Goal: Task Accomplishment & Management: Complete application form

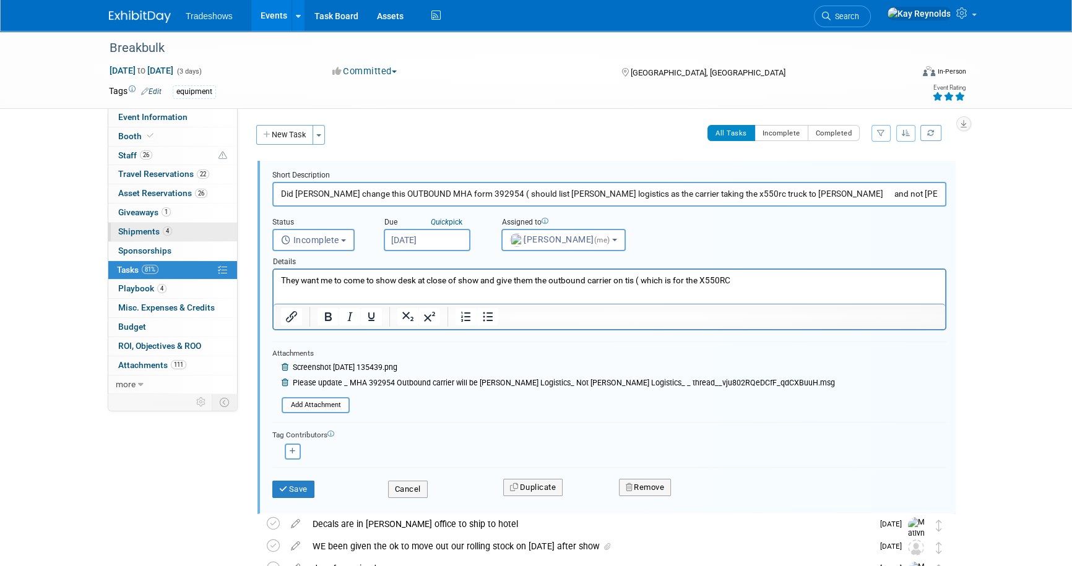
click at [172, 232] on link "4 Shipments 4" at bounding box center [172, 232] width 129 height 19
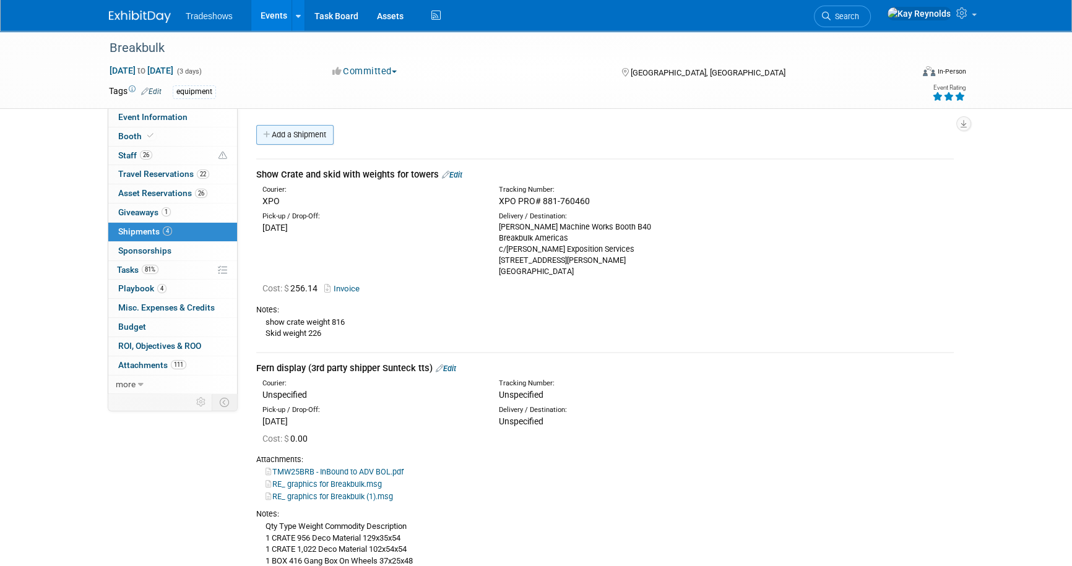
click at [276, 132] on link "Add a Shipment" at bounding box center [294, 135] width 77 height 20
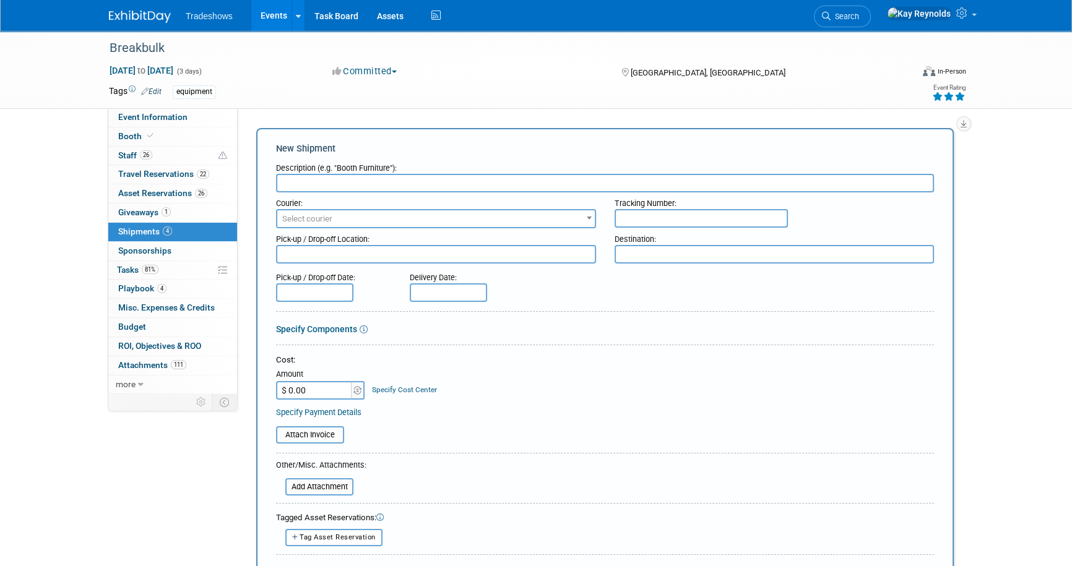
click at [294, 179] on input "text" at bounding box center [605, 183] width 658 height 19
paste input "1Z31XA390194482577"
click at [377, 179] on input "1Z31XA390194482577" at bounding box center [605, 183] width 658 height 19
type input "1Z31XA390194482577 graphics from SEG"
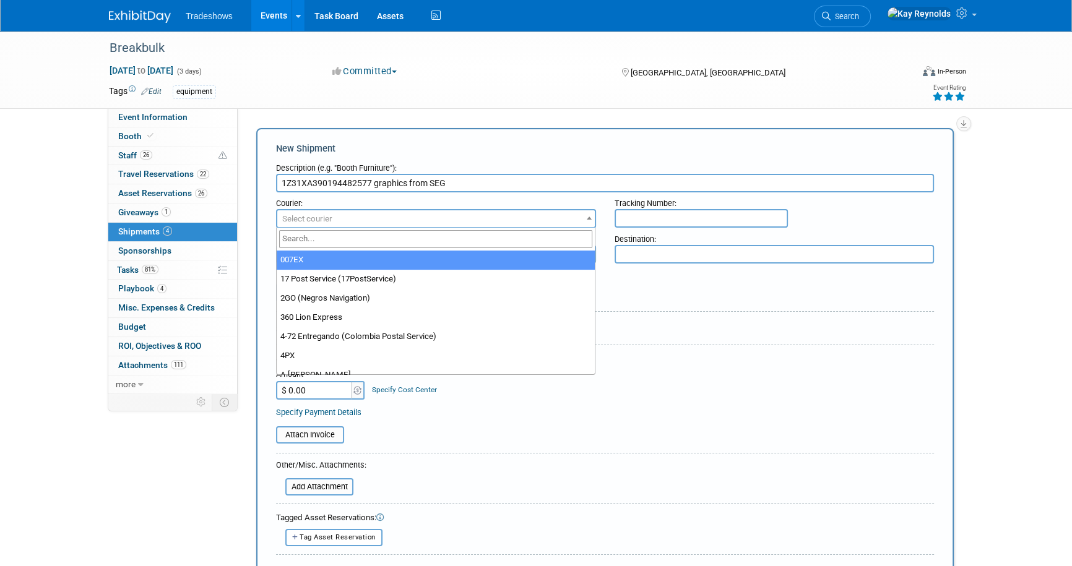
click at [311, 217] on span "Select courier" at bounding box center [307, 218] width 50 height 9
type input "ups"
select select "508"
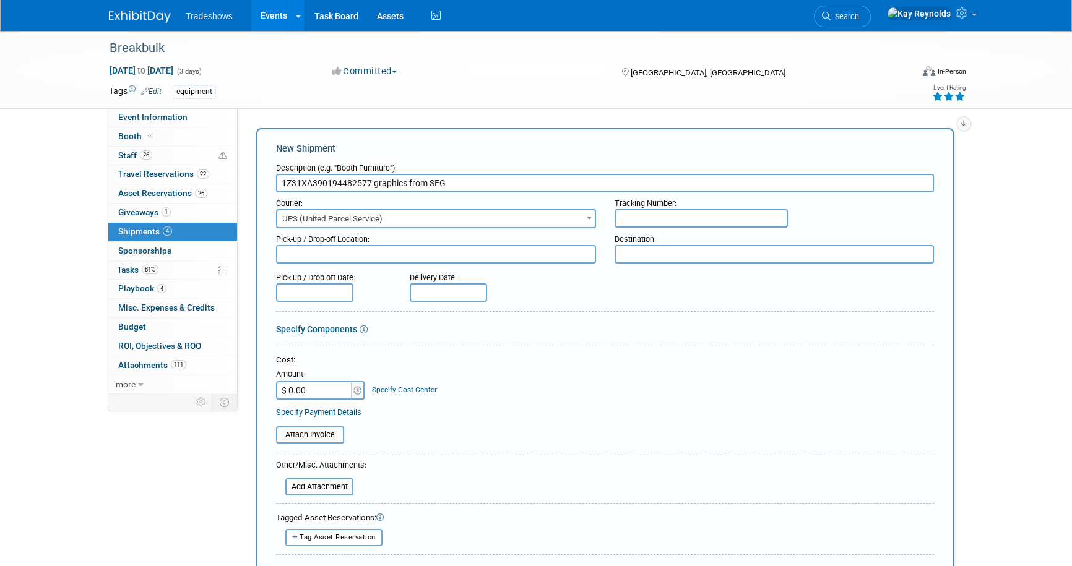
drag, startPoint x: 369, startPoint y: 178, endPoint x: 269, endPoint y: 176, distance: 100.9
click at [269, 176] on div "New Shipment Description (e.g. "Booth Furniture"): 1Z31XA390194482577 graphics …" at bounding box center [604, 410] width 697 height 564
click at [681, 204] on div "Tracking Number:" at bounding box center [774, 200] width 320 height 17
click at [676, 212] on input "text" at bounding box center [700, 218] width 173 height 19
paste input "1Z31XA390194482577"
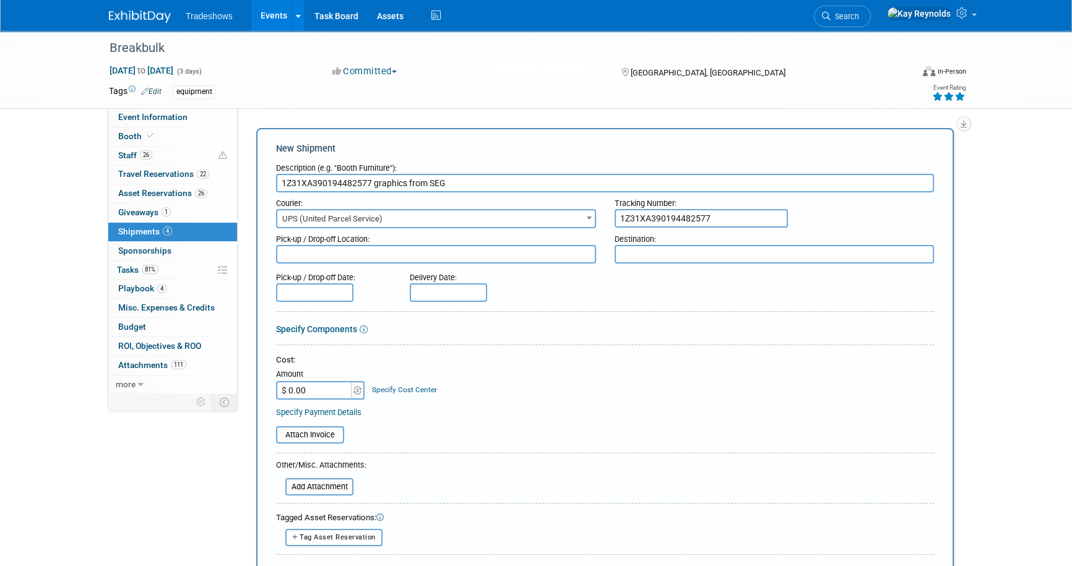
type input "1Z31XA390194482577"
click at [315, 254] on textarea at bounding box center [436, 254] width 320 height 19
click at [428, 293] on input "text" at bounding box center [448, 292] width 77 height 19
click at [559, 382] on span "12" at bounding box center [559, 379] width 24 height 24
type input "[DATE]"
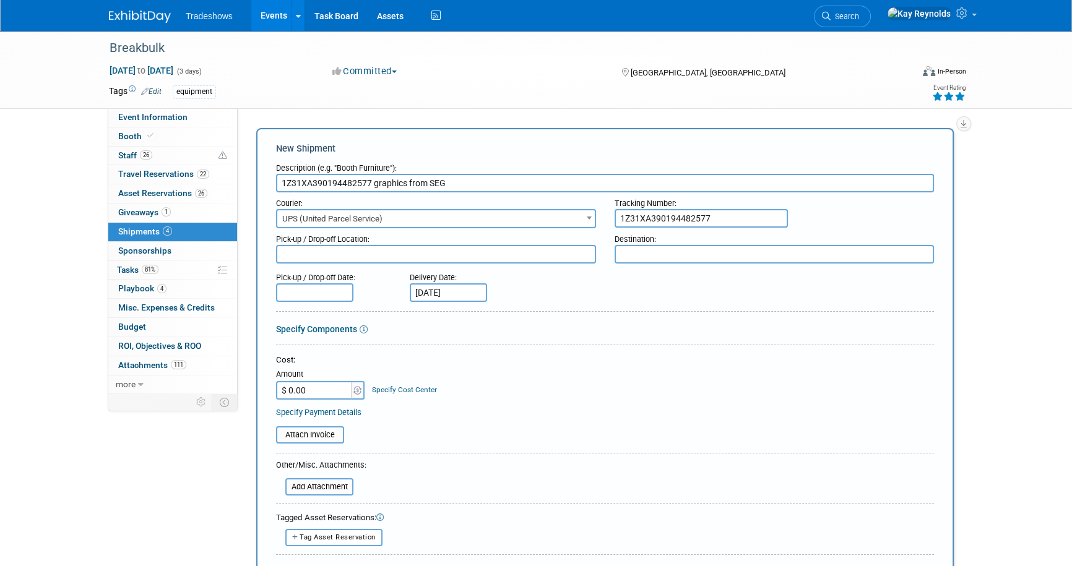
click at [327, 387] on input "$ 0.00" at bounding box center [314, 390] width 77 height 19
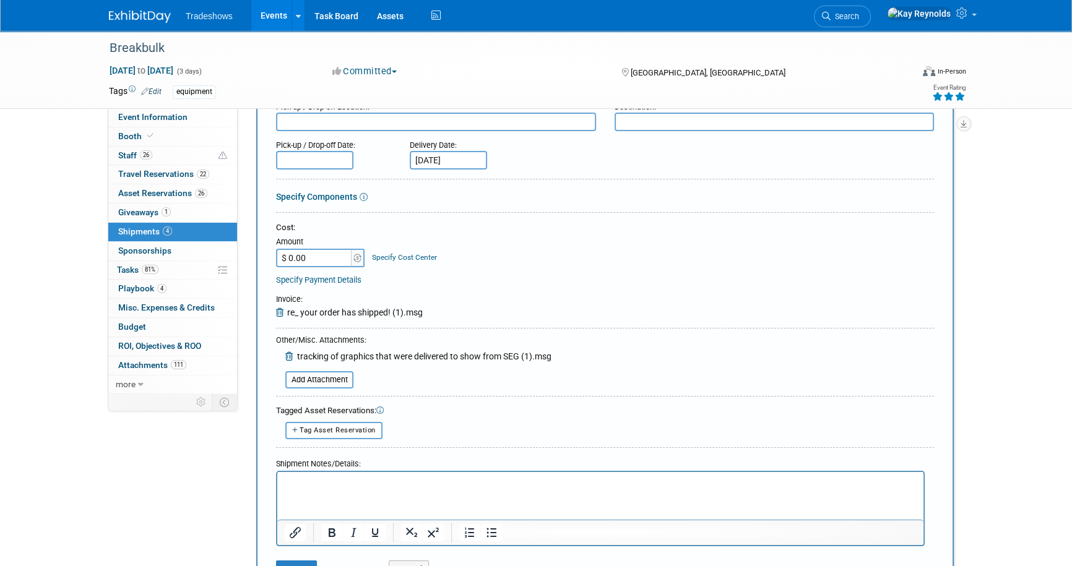
scroll to position [168, 0]
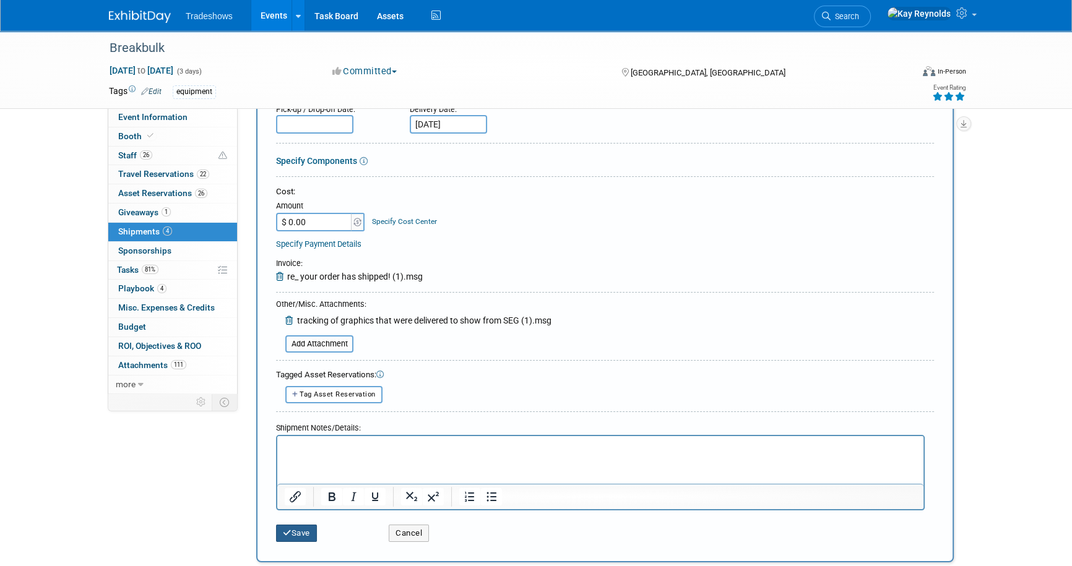
click at [292, 528] on button "Save" at bounding box center [296, 533] width 41 height 17
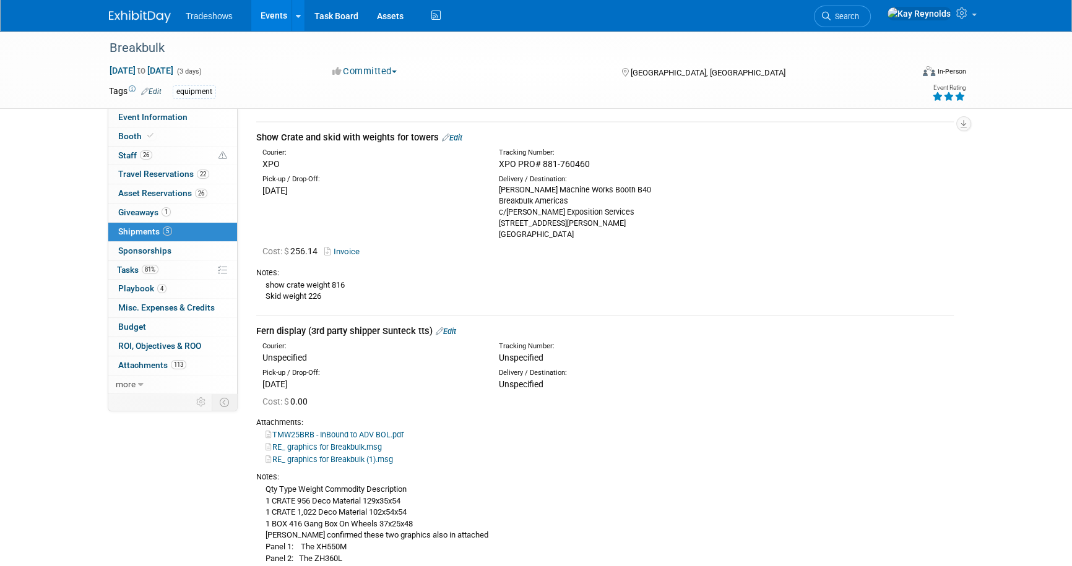
scroll to position [0, 0]
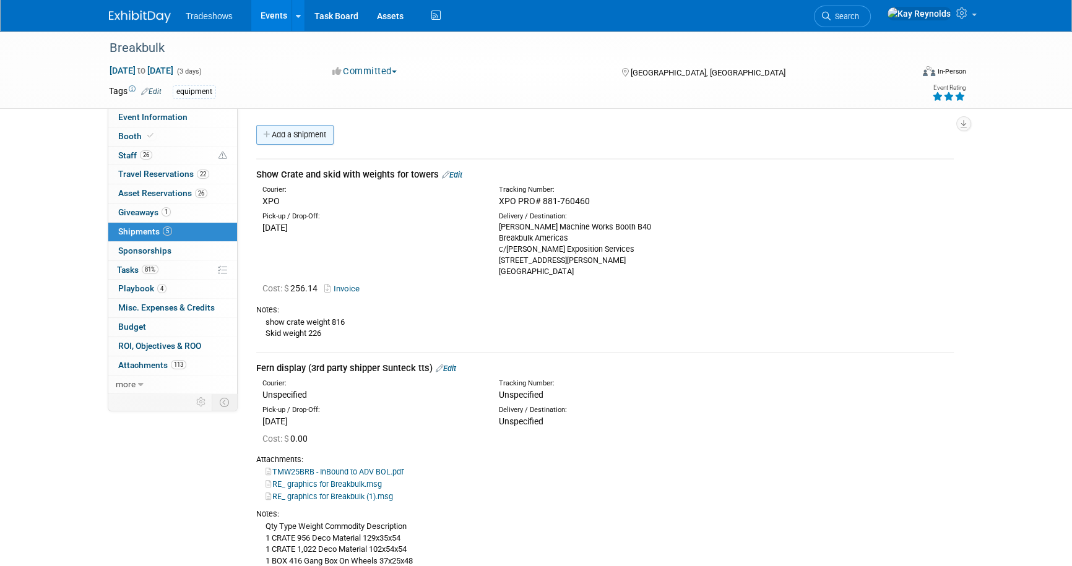
click at [289, 134] on link "Add a Shipment" at bounding box center [294, 135] width 77 height 20
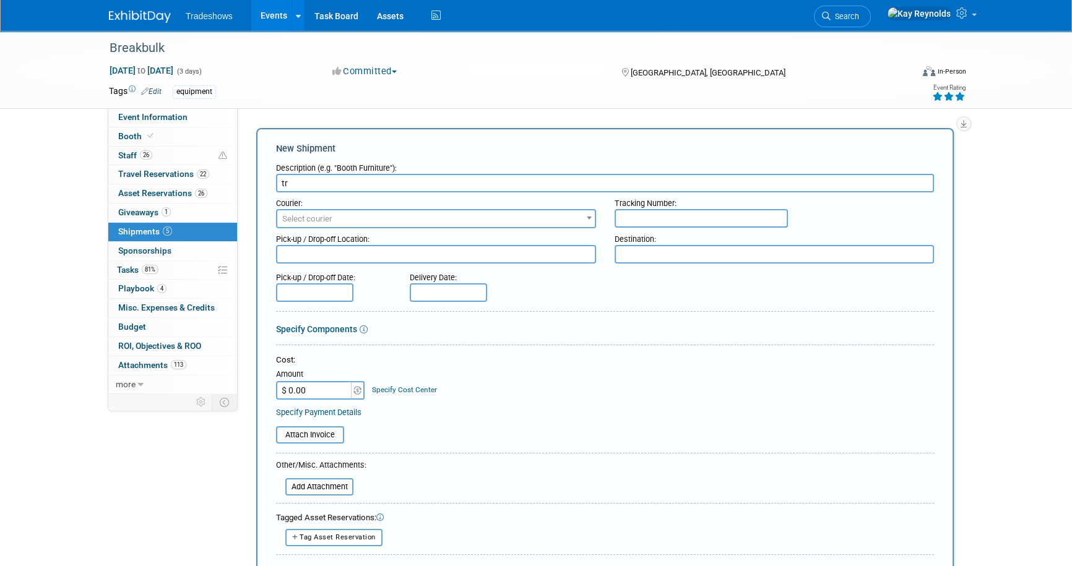
type input "t"
click at [510, 186] on input "Base plates from SEG to advanced show site" at bounding box center [605, 183] width 658 height 19
type input "Base plates from SEG to advanced warehouse"
click at [335, 217] on span "Select courier" at bounding box center [435, 218] width 317 height 17
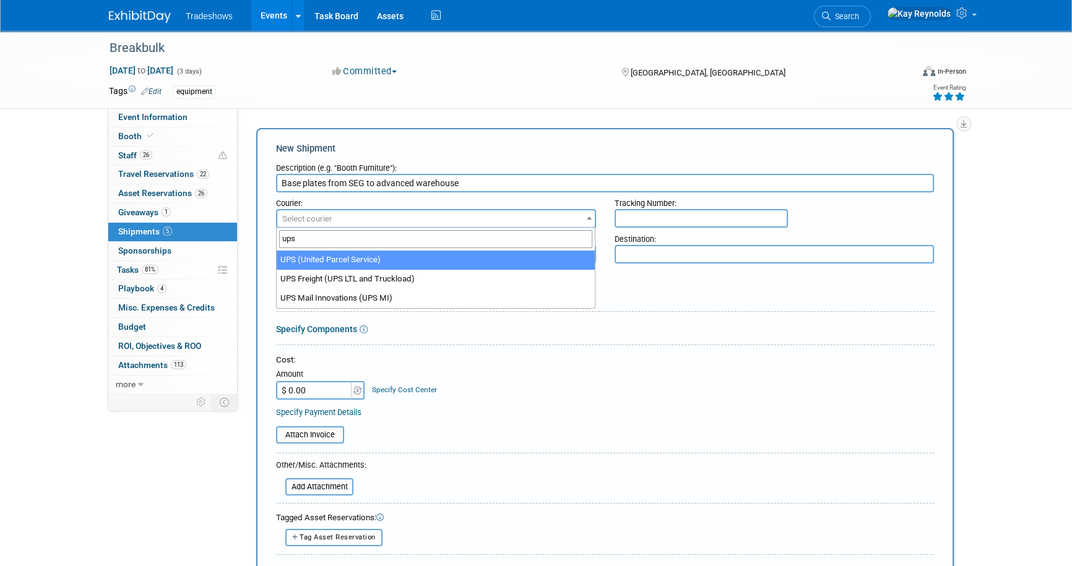
type input "ups"
select select "508"
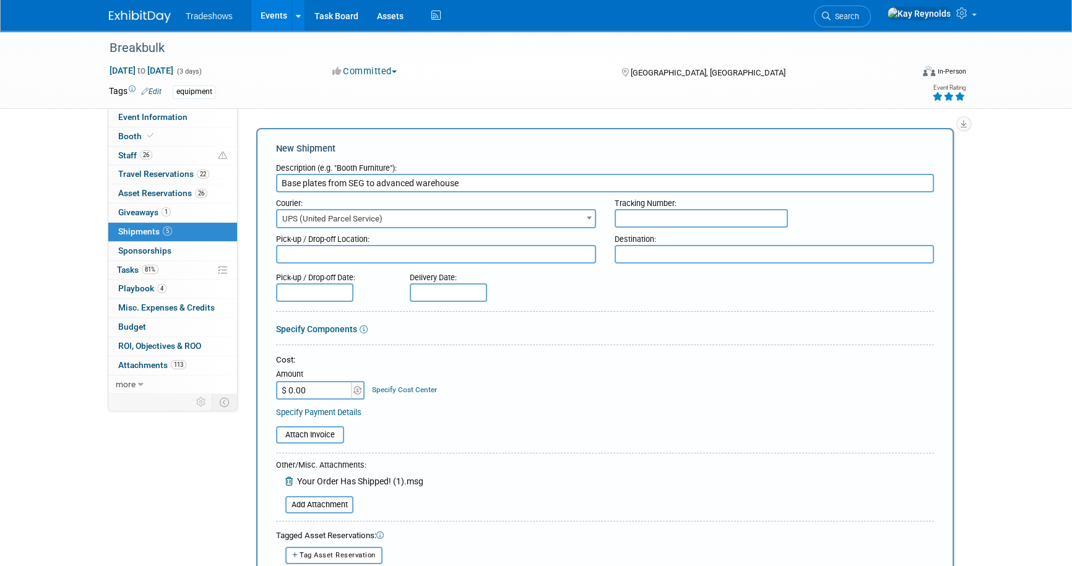
click at [640, 215] on input "text" at bounding box center [700, 218] width 173 height 19
paste input "1Z28W0220356798462"
type input "1Z28W0220356798462"
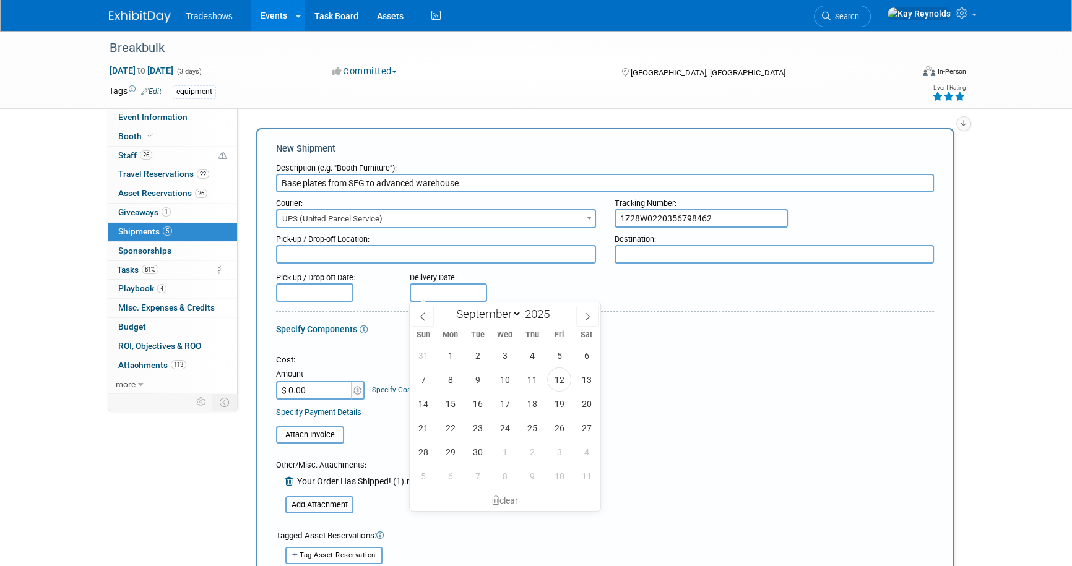
click at [433, 288] on input "text" at bounding box center [448, 292] width 77 height 19
click at [507, 402] on span "17" at bounding box center [504, 404] width 24 height 24
type input "[DATE]"
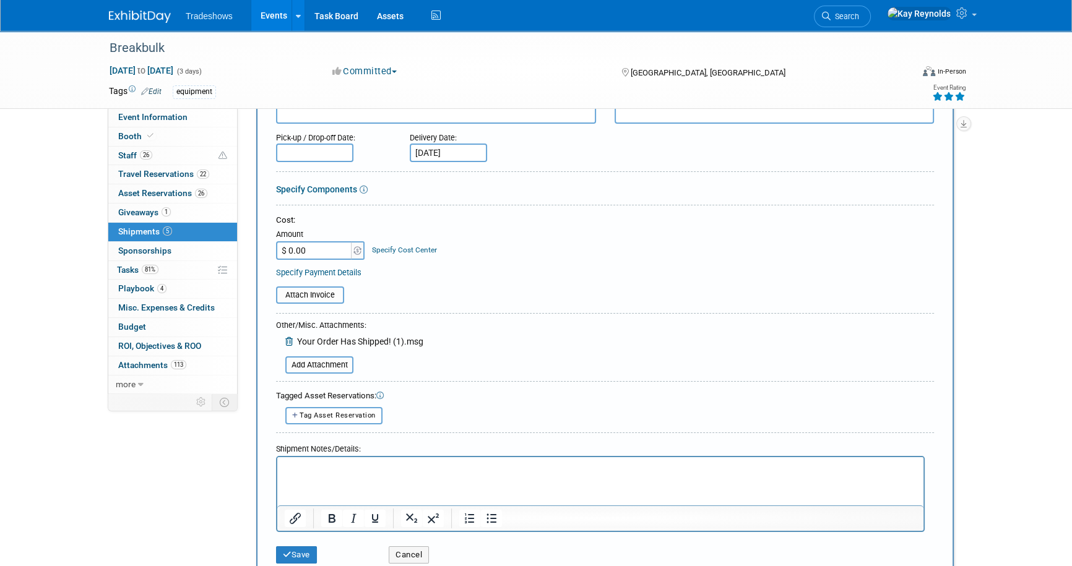
scroll to position [168, 0]
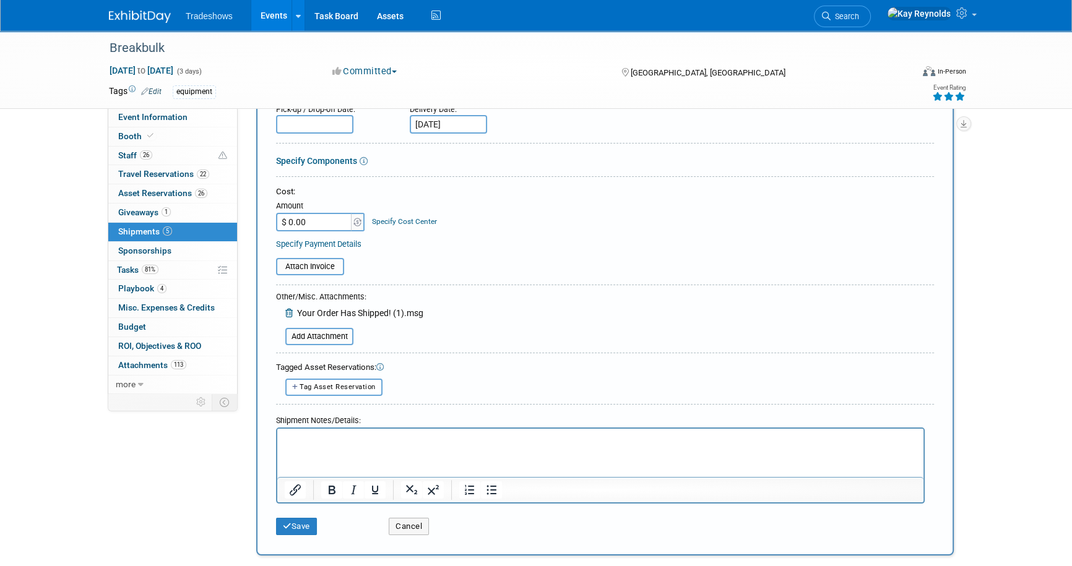
click at [286, 430] on html at bounding box center [600, 436] width 646 height 17
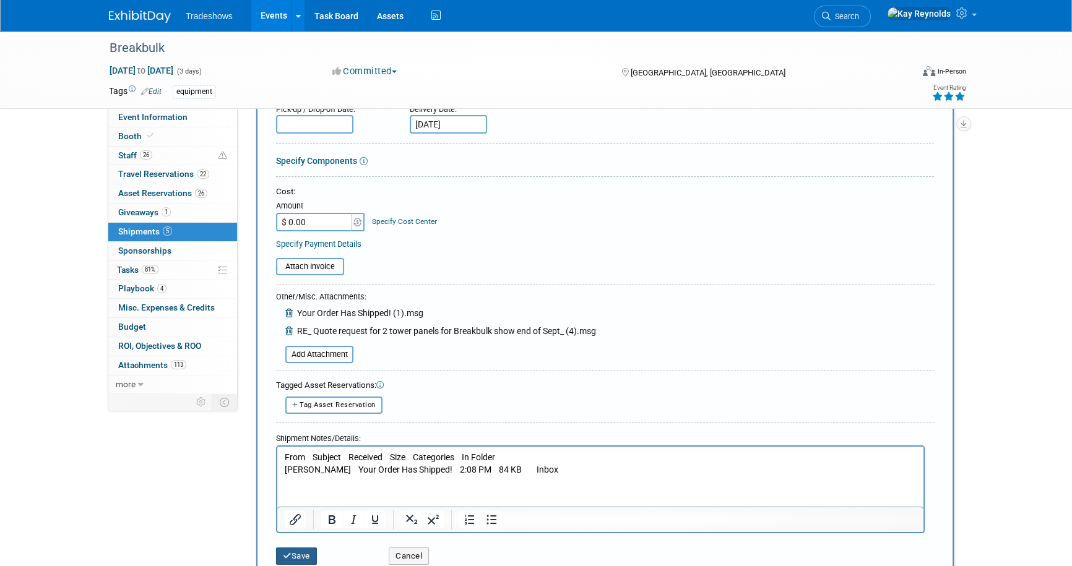
click at [290, 552] on icon "submit" at bounding box center [287, 556] width 9 height 8
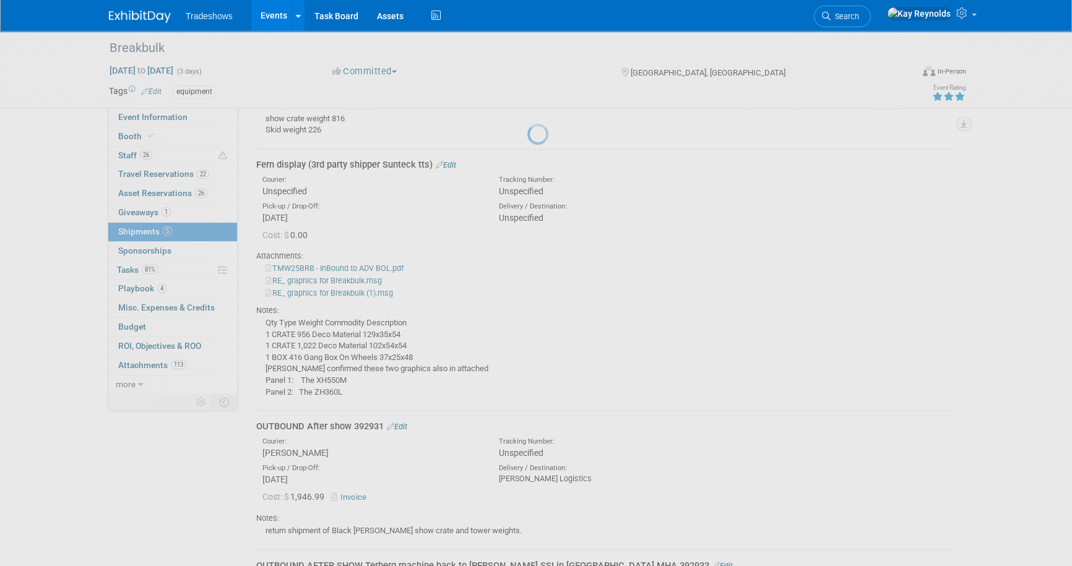
scroll to position [791, 0]
